Goal: Task Accomplishment & Management: Manage account settings

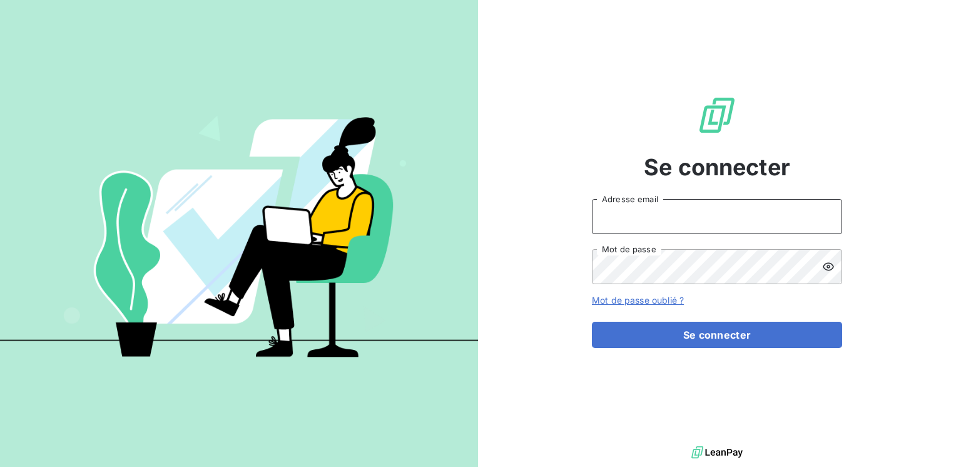
type input "[EMAIL_ADDRESS][DOMAIN_NAME]"
click at [661, 212] on input "[EMAIL_ADDRESS][DOMAIN_NAME]" at bounding box center [717, 216] width 250 height 35
drag, startPoint x: 553, startPoint y: 277, endPoint x: 548, endPoint y: 296, distance: 20.0
click at [553, 277] on div "Se connecter [EMAIL_ADDRESS][DOMAIN_NAME] Adresse email Mot de passe Mot de pas…" at bounding box center [717, 221] width 478 height 443
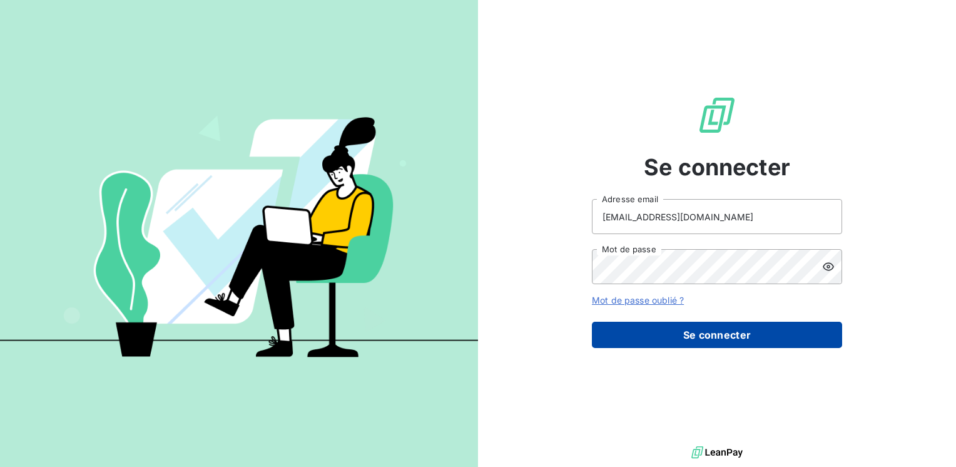
click at [648, 334] on button "Se connecter" at bounding box center [717, 335] width 250 height 26
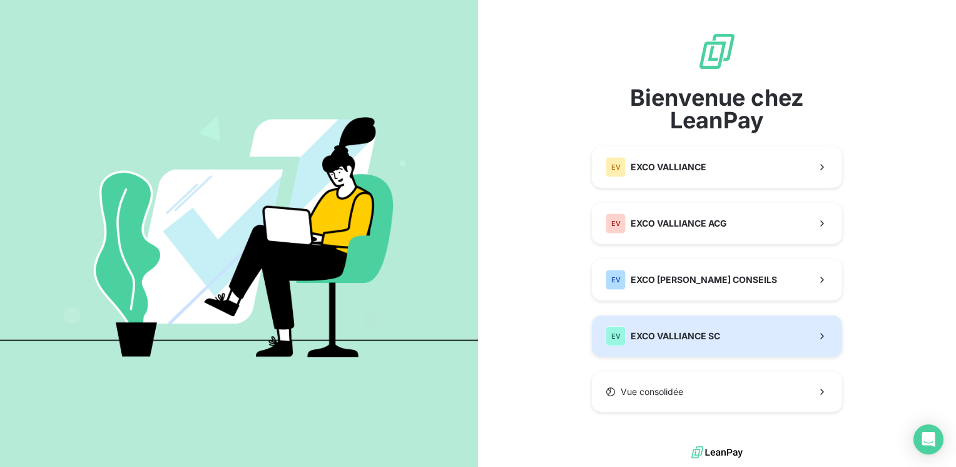
click at [648, 334] on span "EXCO VALLIANCE SC" at bounding box center [675, 336] width 89 height 13
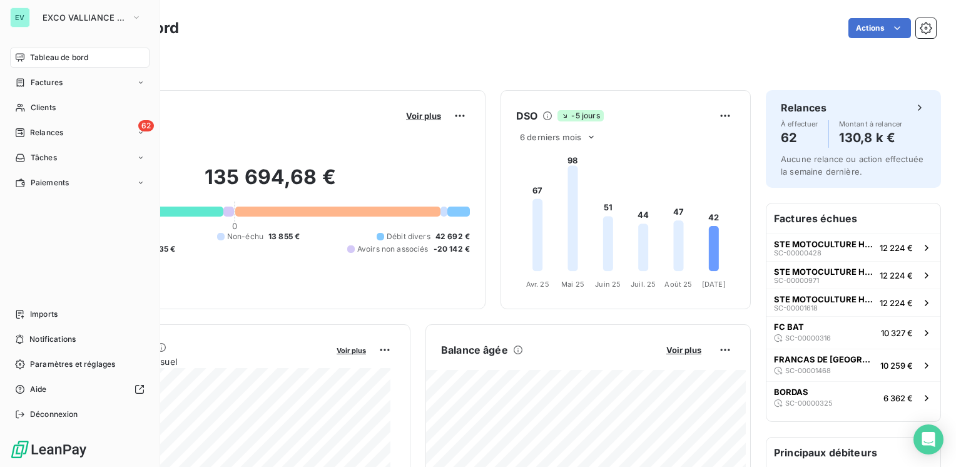
click at [21, 16] on div "EV" at bounding box center [20, 18] width 20 height 20
click at [145, 19] on button "EXCO VALLIANCE SC" at bounding box center [92, 18] width 114 height 20
